Goal: Information Seeking & Learning: Learn about a topic

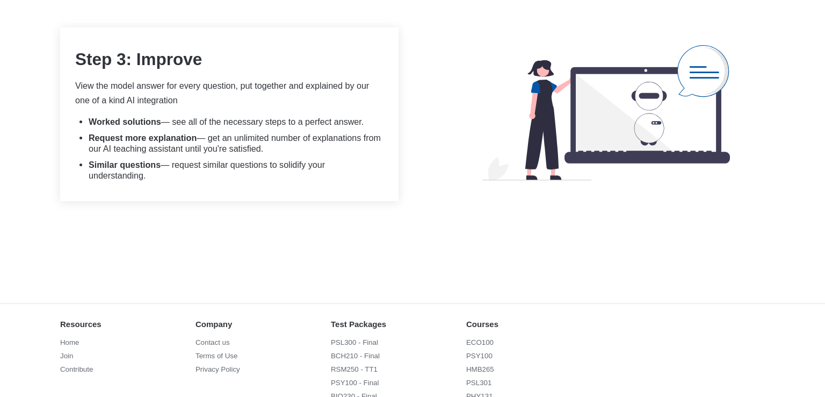
scroll to position [1250, 0]
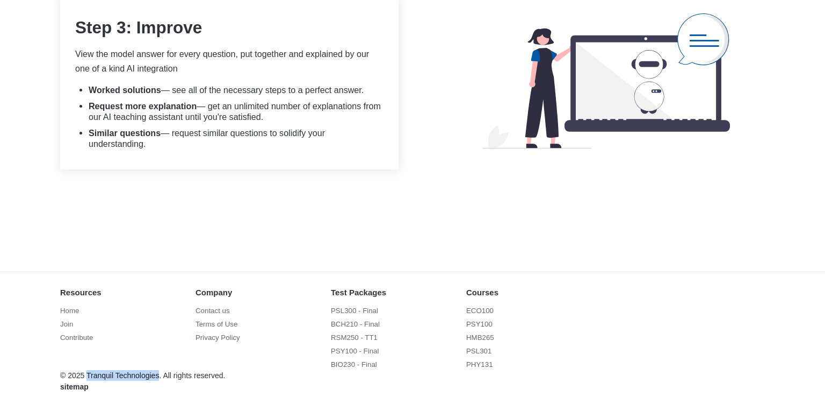
drag, startPoint x: 87, startPoint y: 364, endPoint x: 159, endPoint y: 364, distance: 71.5
click at [159, 370] on div "© 2025 Tranquil Technologies. All rights reserved." at bounding box center [142, 375] width 165 height 11
click at [215, 305] on link "Contact us" at bounding box center [233, 310] width 75 height 11
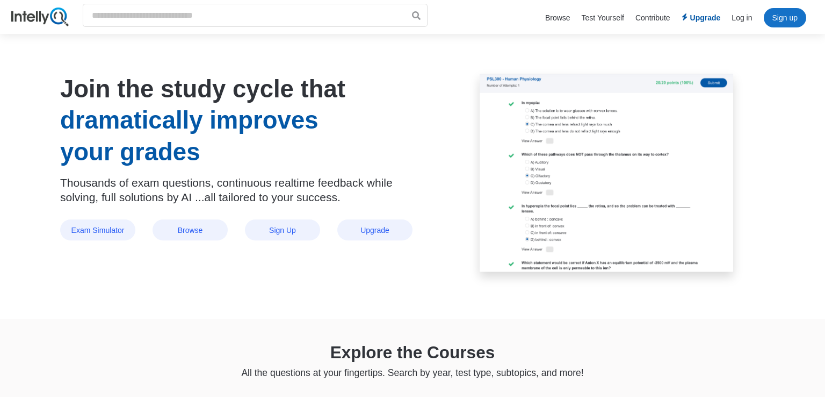
click at [791, 18] on li "Sign up" at bounding box center [785, 17] width 42 height 19
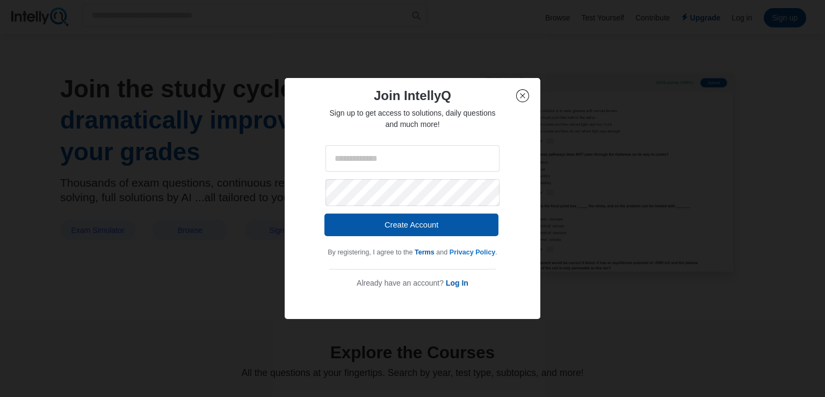
click at [481, 251] on link "Privacy Policy" at bounding box center [472, 252] width 48 height 8
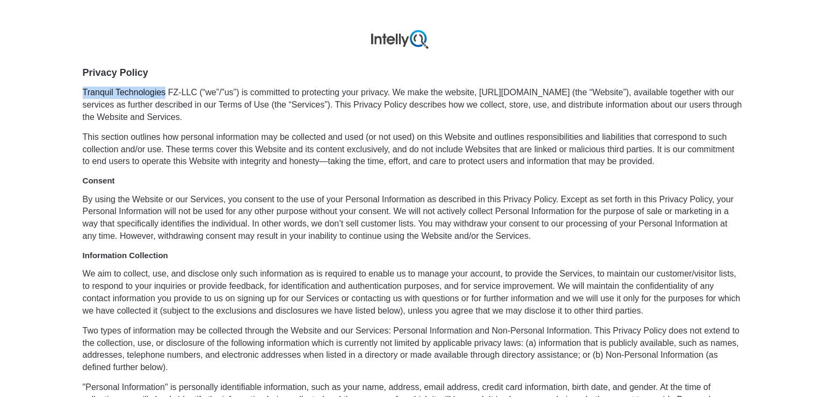
drag, startPoint x: 76, startPoint y: 93, endPoint x: 165, endPoint y: 98, distance: 89.3
click at [371, 201] on p "By using the Website or our Services, you consent to the use of your Personal I…" at bounding box center [413, 217] width 660 height 49
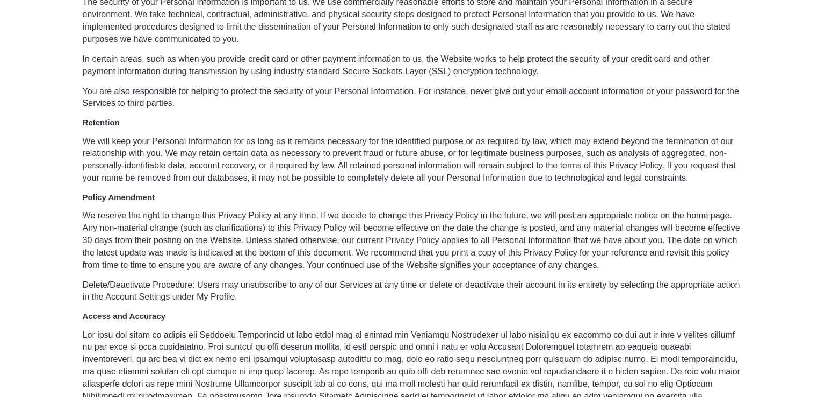
scroll to position [1416, 0]
